Goal: Task Accomplishment & Management: Manage account settings

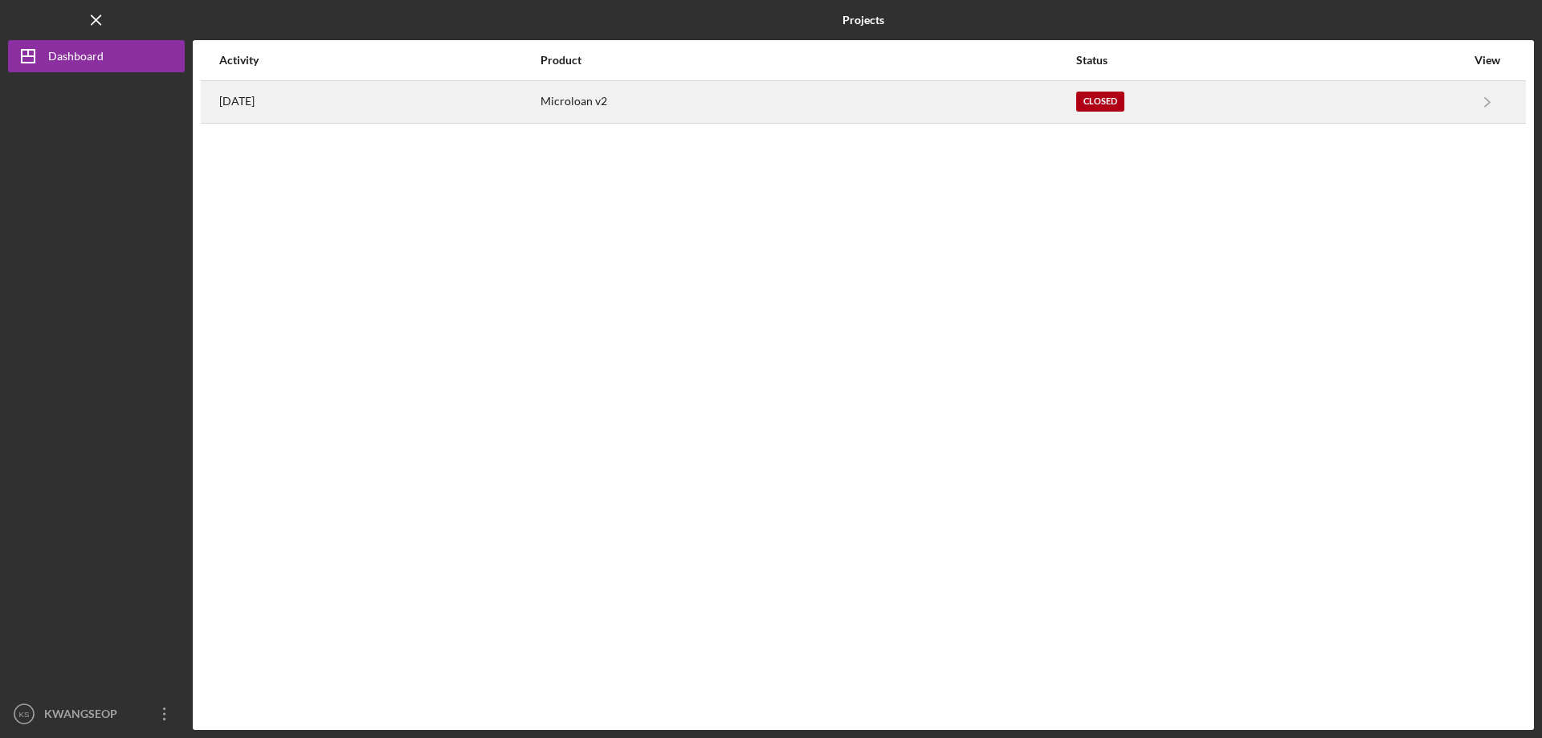
click at [391, 112] on div "[DATE]" at bounding box center [379, 102] width 320 height 40
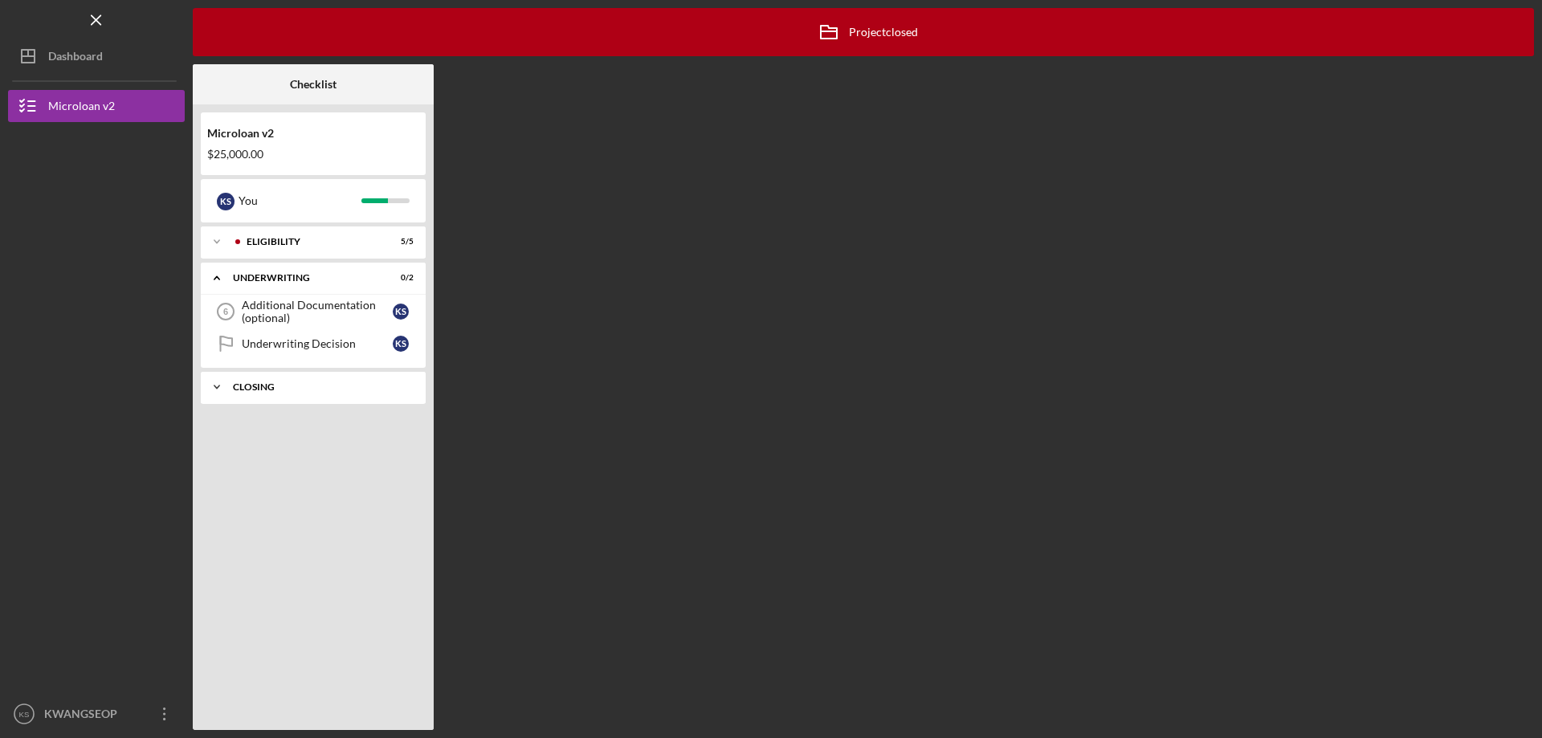
click at [271, 383] on div "Closing" at bounding box center [319, 387] width 173 height 10
click at [337, 455] on div "Amortization Schedule & APR" at bounding box center [317, 453] width 151 height 13
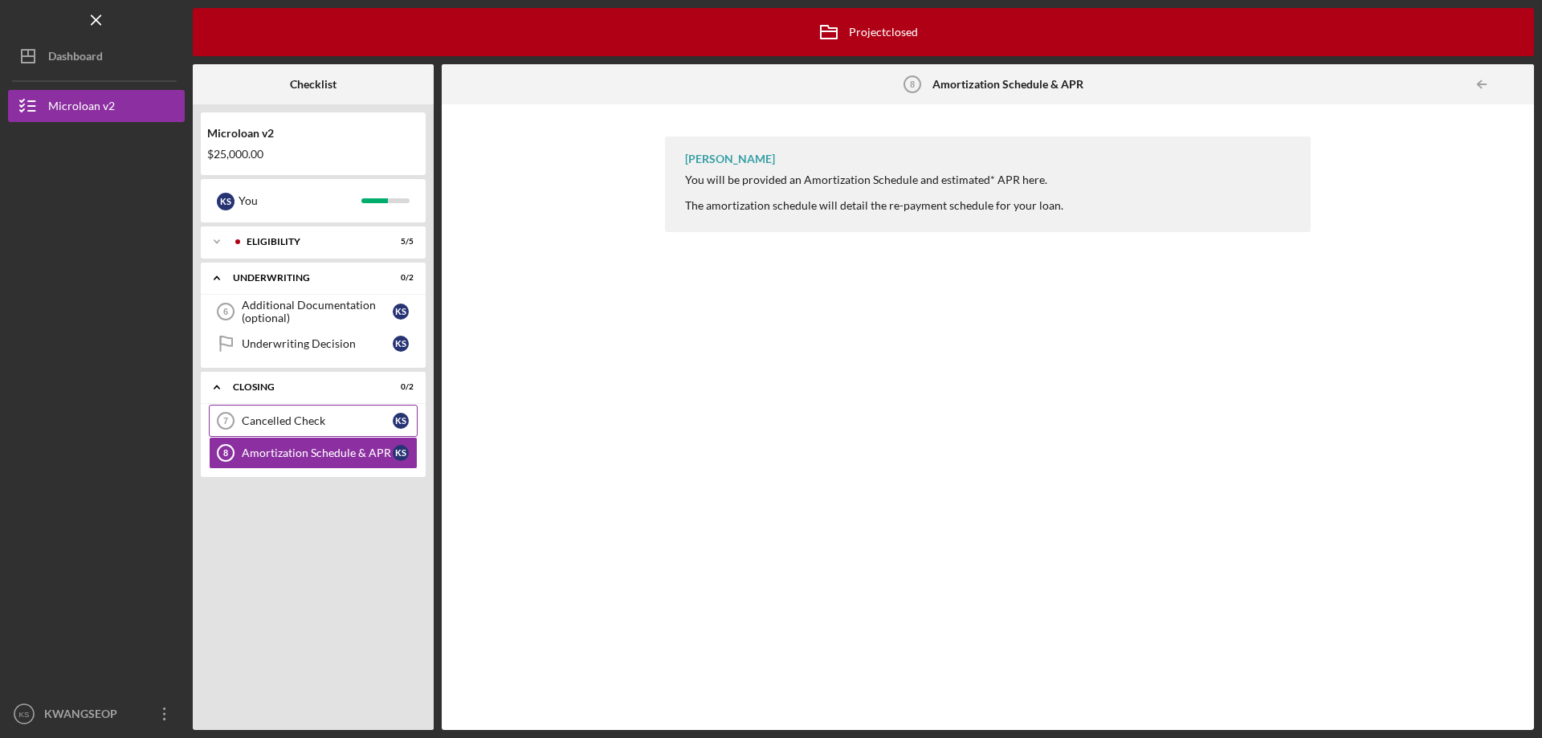
click at [330, 436] on link "Cancelled Check 7 Cancelled Check K S" at bounding box center [313, 421] width 209 height 32
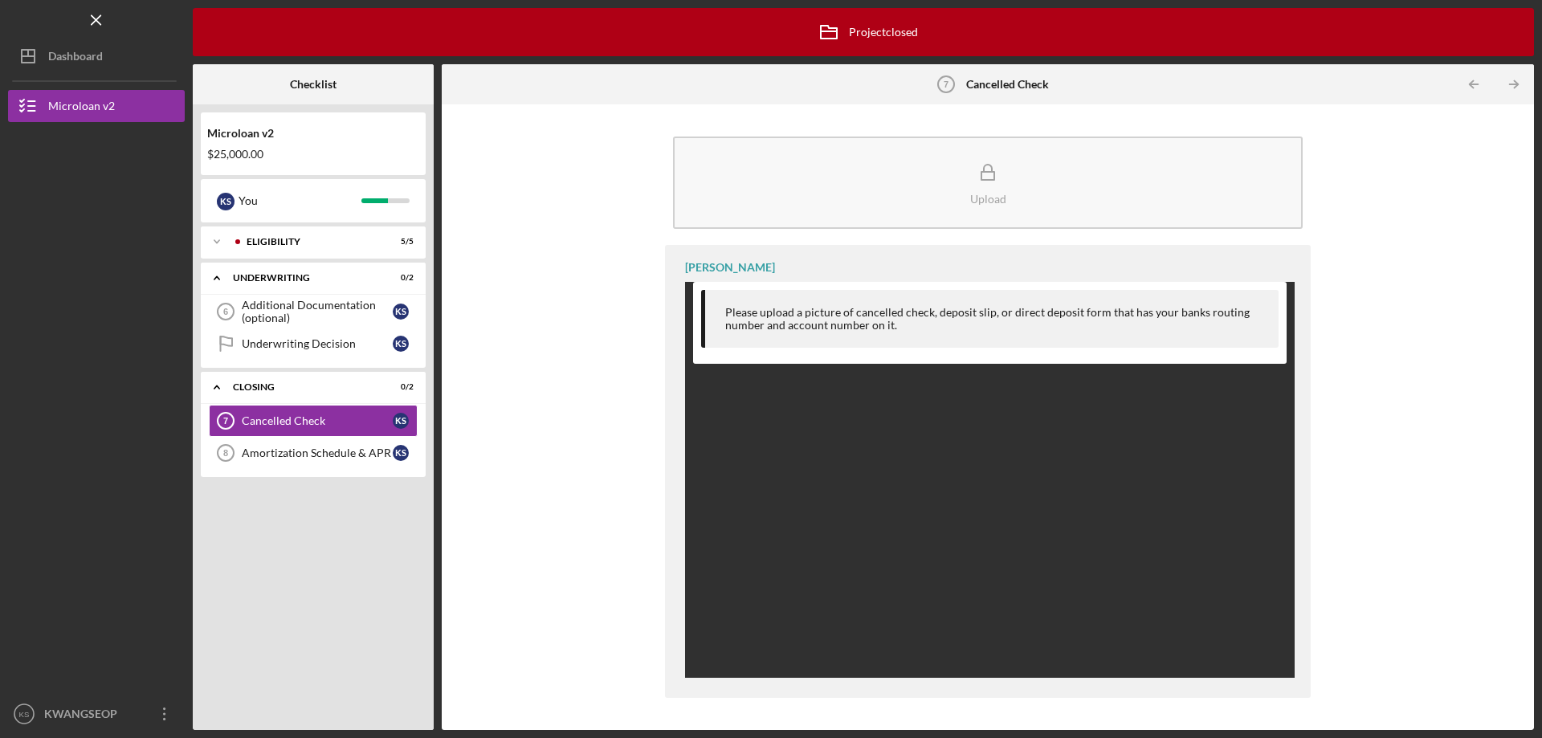
click at [899, 361] on div "Please upload a picture of cancelled check, deposit slip, or direct deposit for…" at bounding box center [990, 323] width 594 height 82
click at [965, 316] on div "Please upload a picture of cancelled check, deposit slip, or direct deposit for…" at bounding box center [993, 319] width 537 height 26
drag, startPoint x: 757, startPoint y: 296, endPoint x: 998, endPoint y: 320, distance: 242.2
click at [998, 320] on div "Please upload a picture of cancelled check, deposit slip, or direct deposit for…" at bounding box center [990, 319] width 578 height 58
click at [1003, 415] on div "Please upload a picture of cancelled check, deposit slip, or direct deposit for…" at bounding box center [990, 651] width 610 height 738
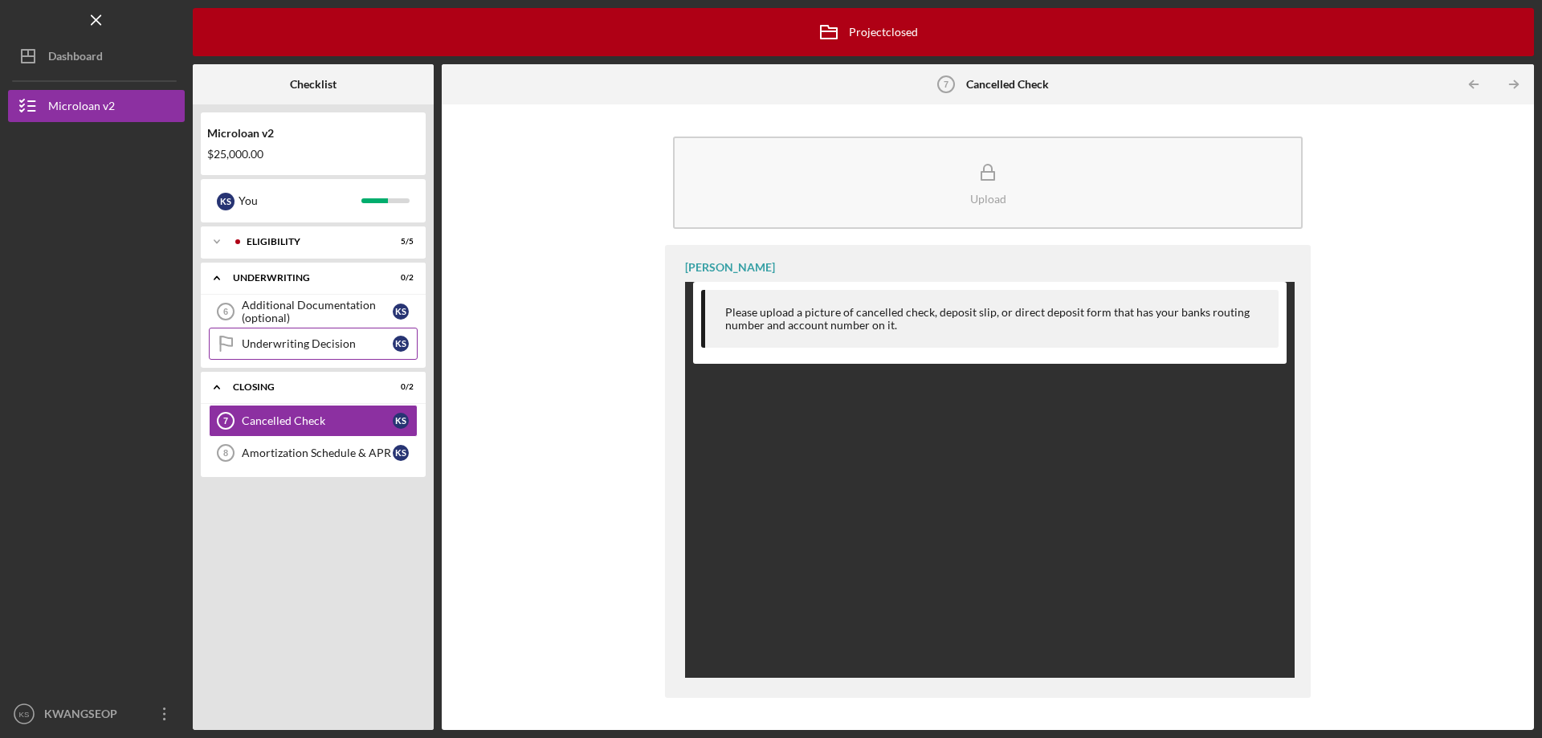
click at [312, 353] on link "Underwriting Decision Underwriting Decision K S" at bounding box center [313, 344] width 209 height 32
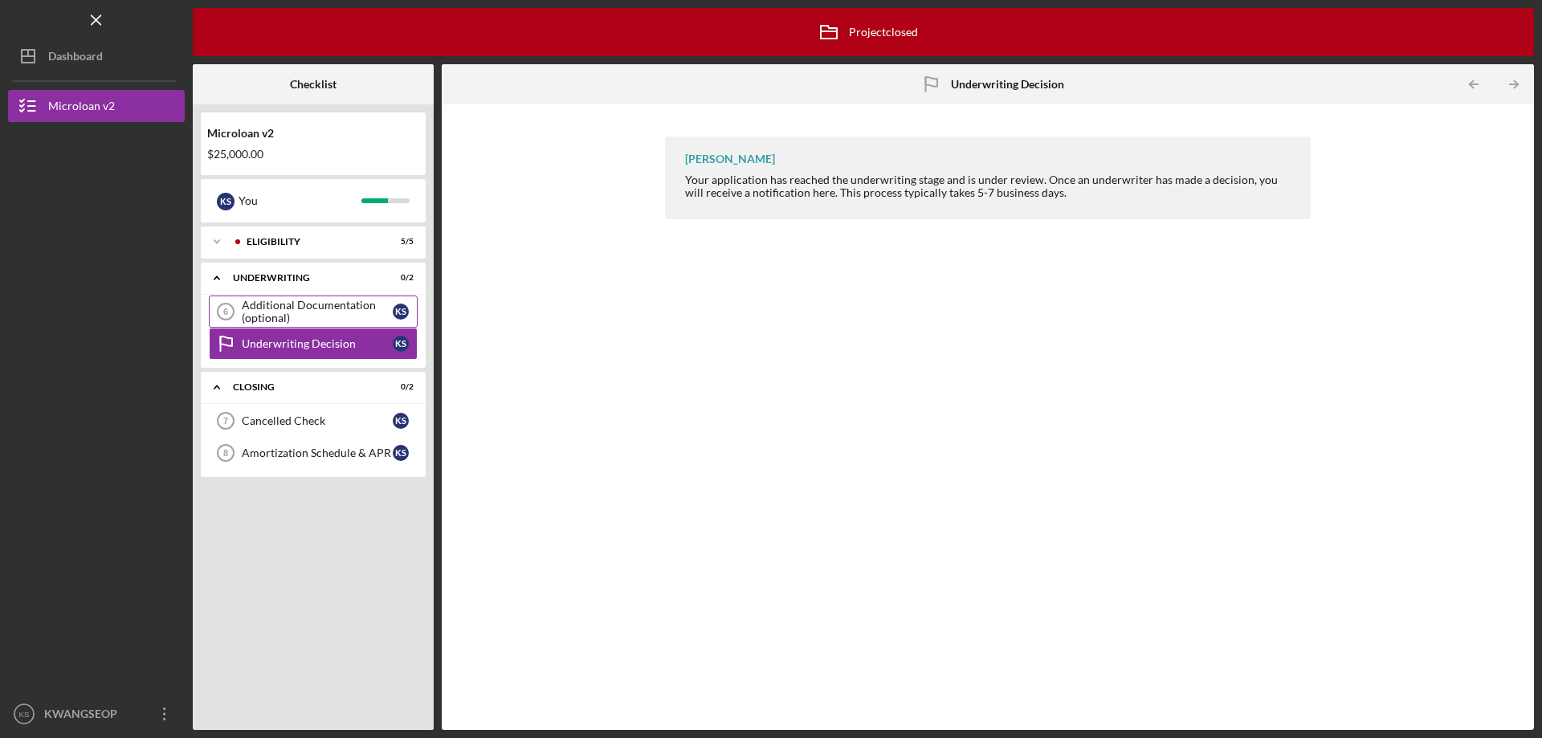
click at [345, 298] on link "Additional Documentation (optional) 6 Additional Documentation (optional) K S" at bounding box center [313, 312] width 209 height 32
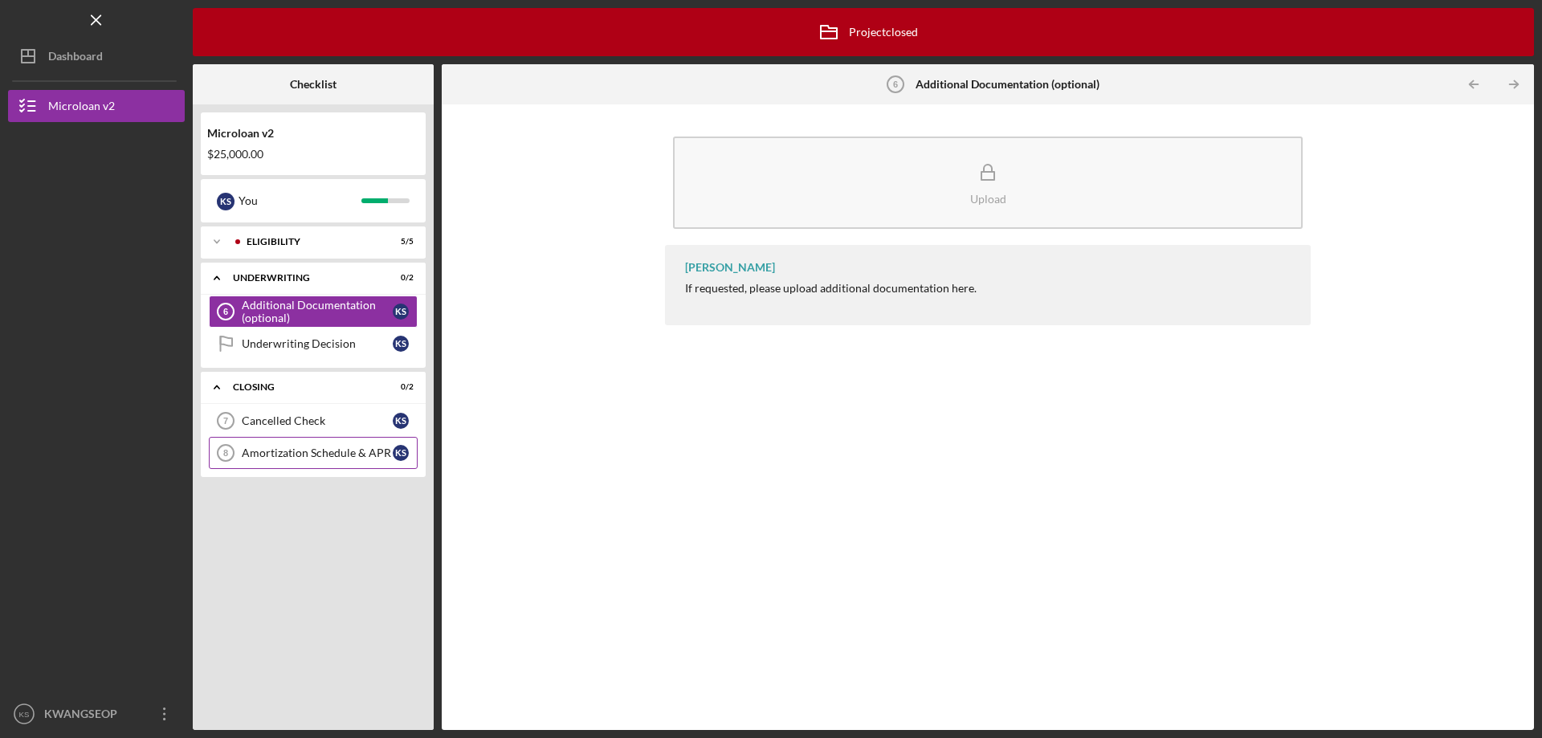
click at [374, 463] on link "Amortization Schedule & [DATE] Amortization [PERSON_NAME] & APR K S" at bounding box center [313, 453] width 209 height 32
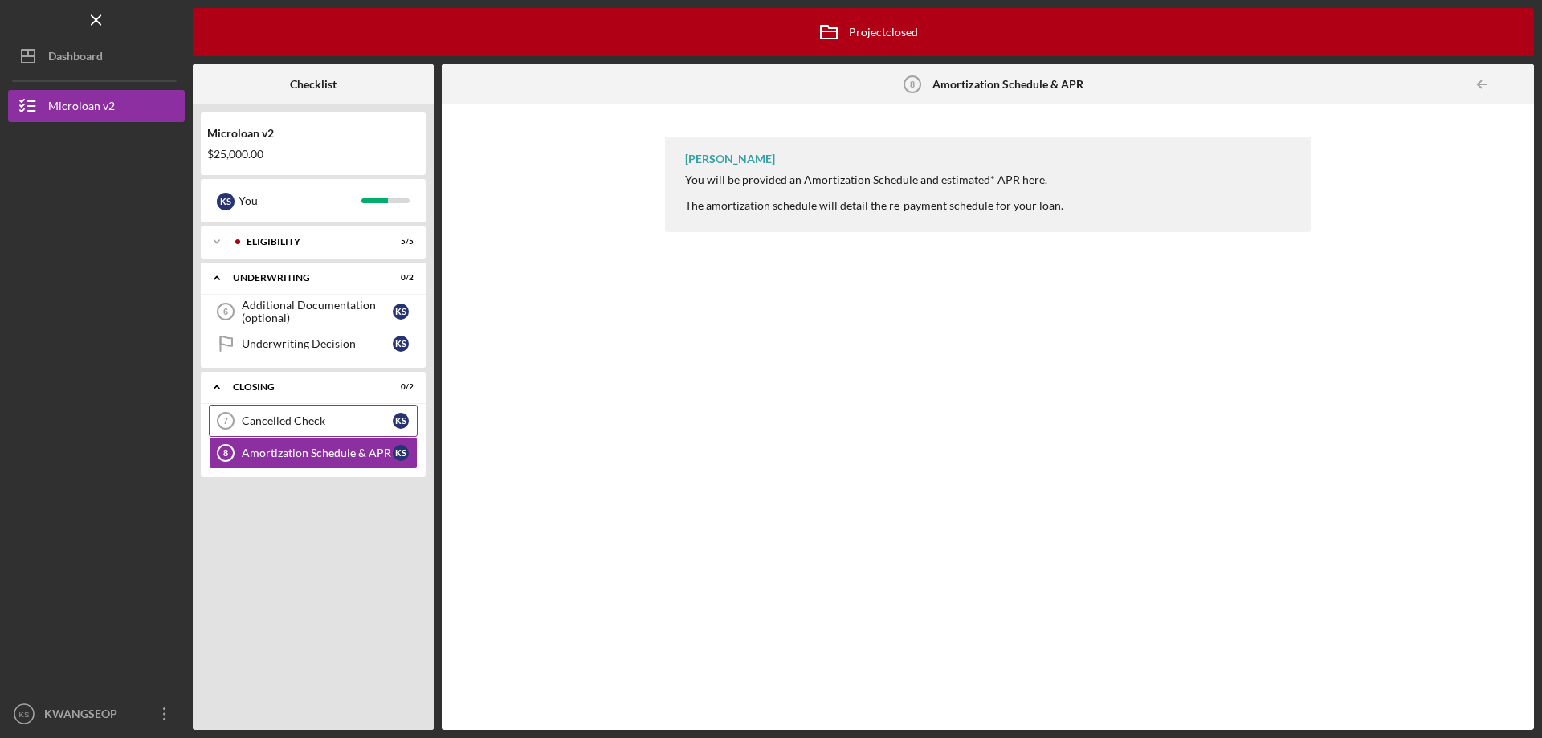
click at [348, 433] on link "Cancelled Check 7 Cancelled Check K S" at bounding box center [313, 421] width 209 height 32
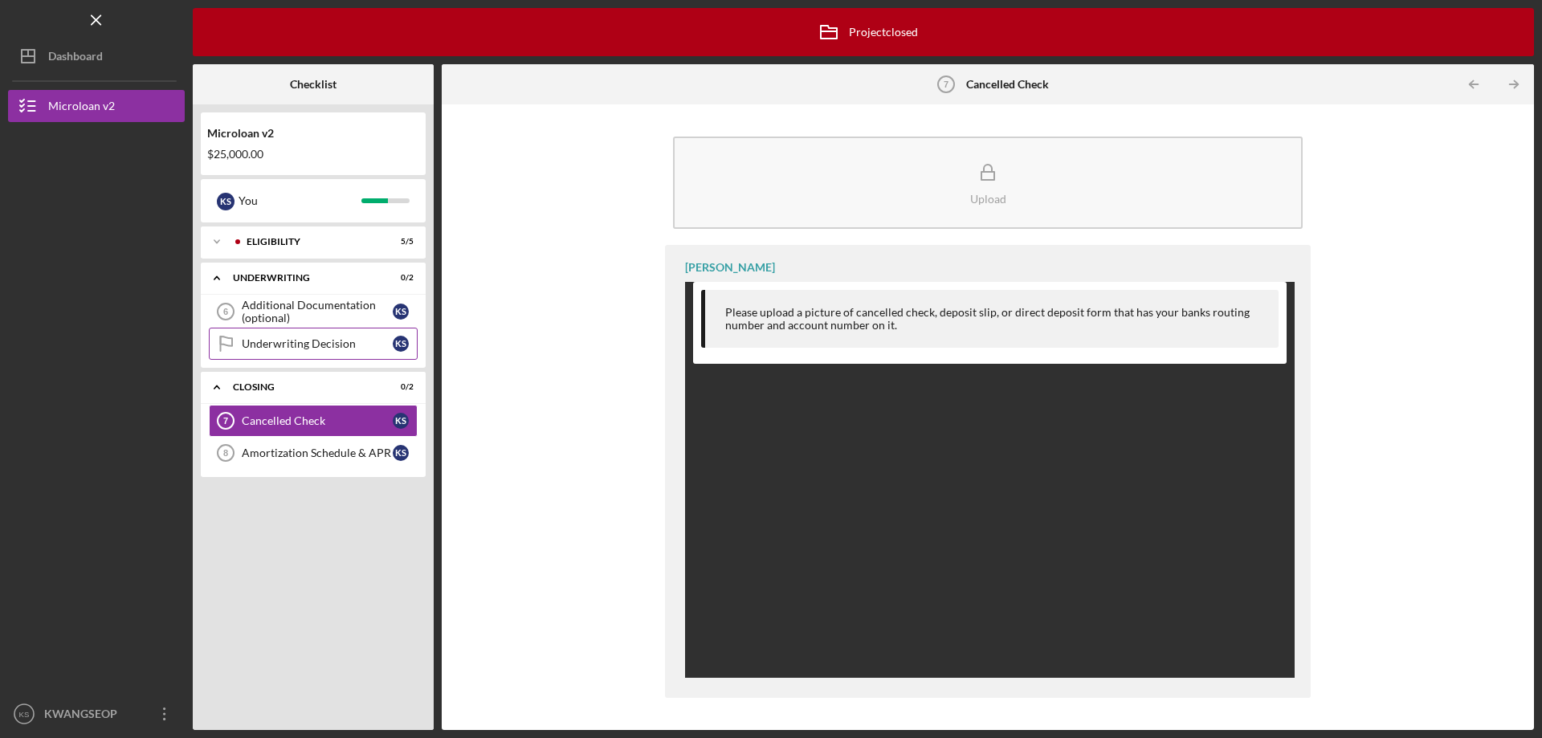
click at [325, 356] on link "Underwriting Decision Underwriting Decision K S" at bounding box center [313, 344] width 209 height 32
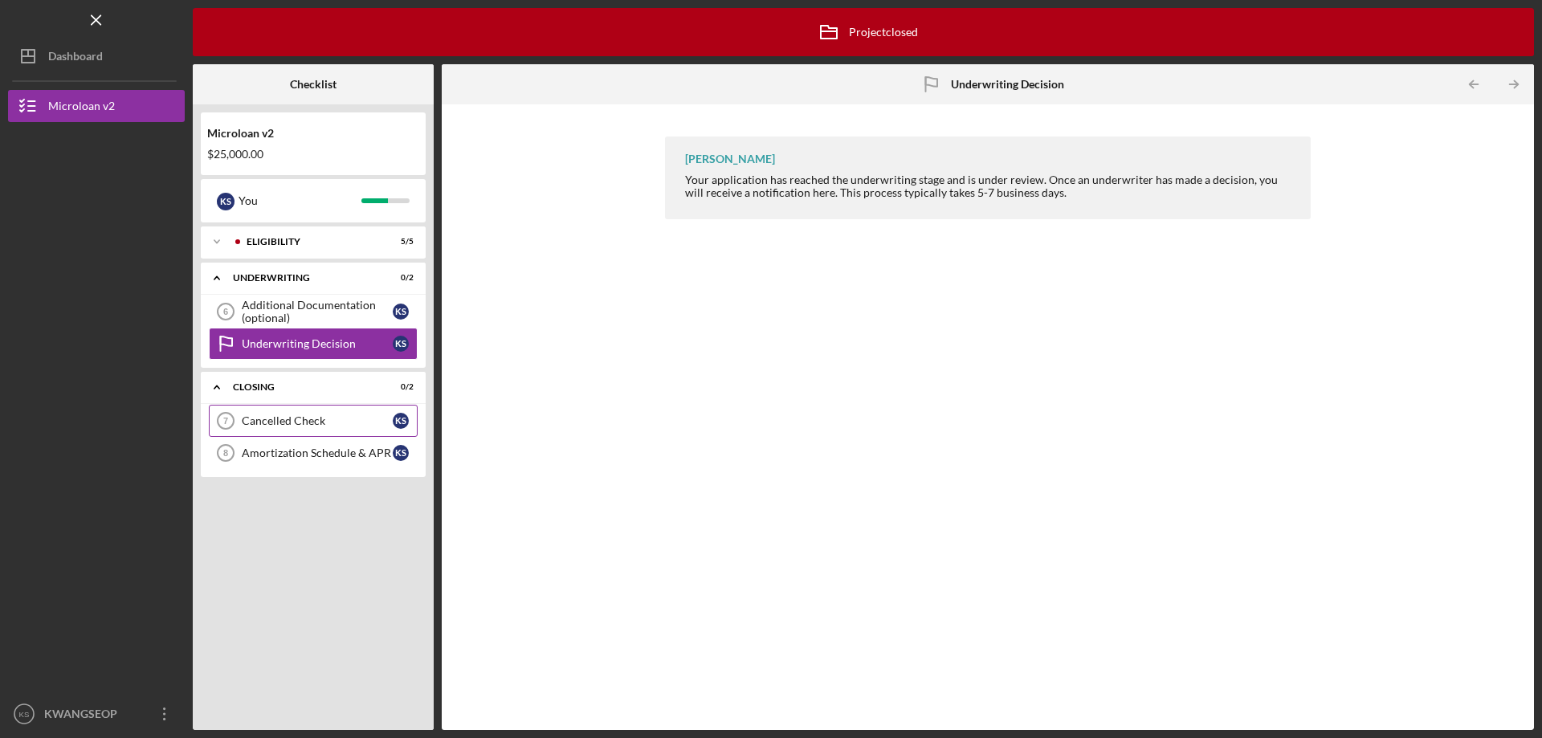
click at [308, 420] on div "Cancelled Check" at bounding box center [317, 420] width 151 height 13
